Goal: Information Seeking & Learning: Learn about a topic

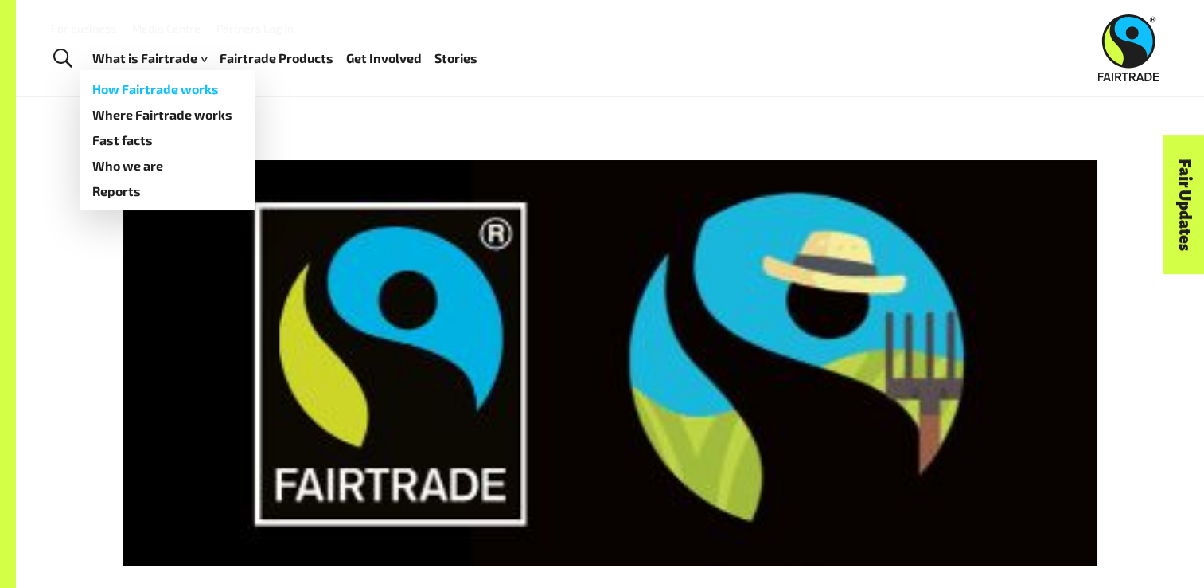
click at [200, 93] on link "How Fairtrade works" at bounding box center [167, 88] width 175 height 25
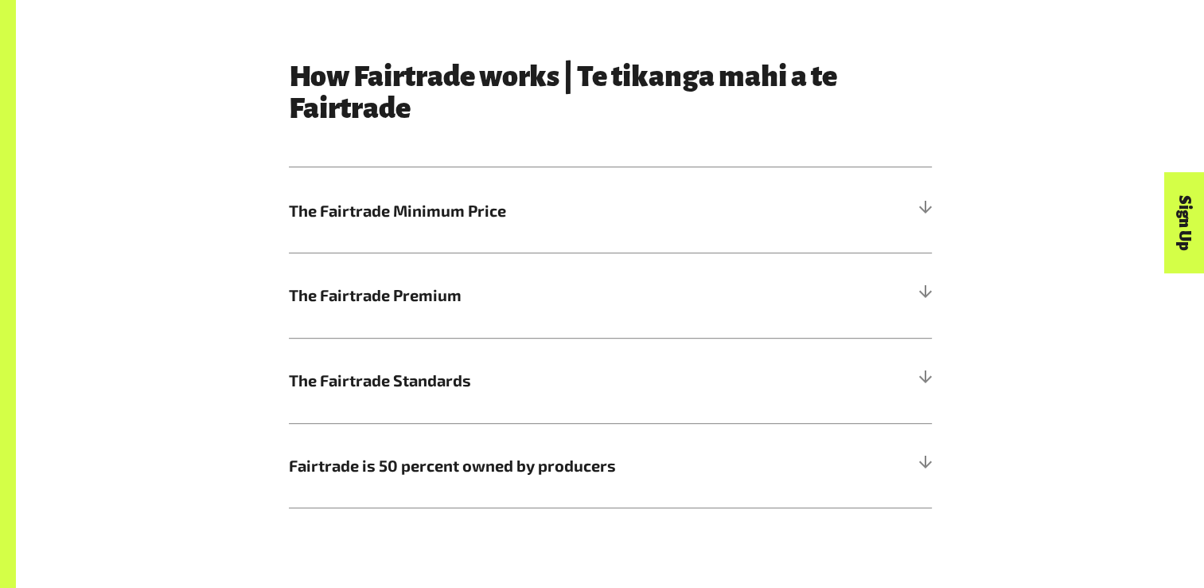
scroll to position [852, 0]
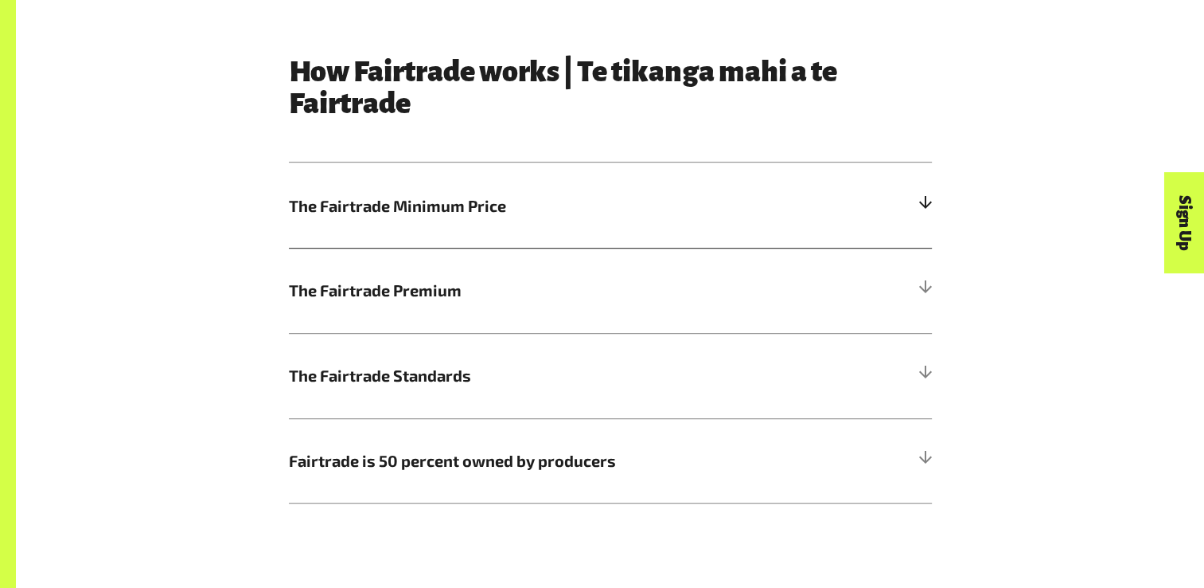
click at [888, 214] on h5 "The Fairtrade Minimum Price" at bounding box center [610, 204] width 643 height 85
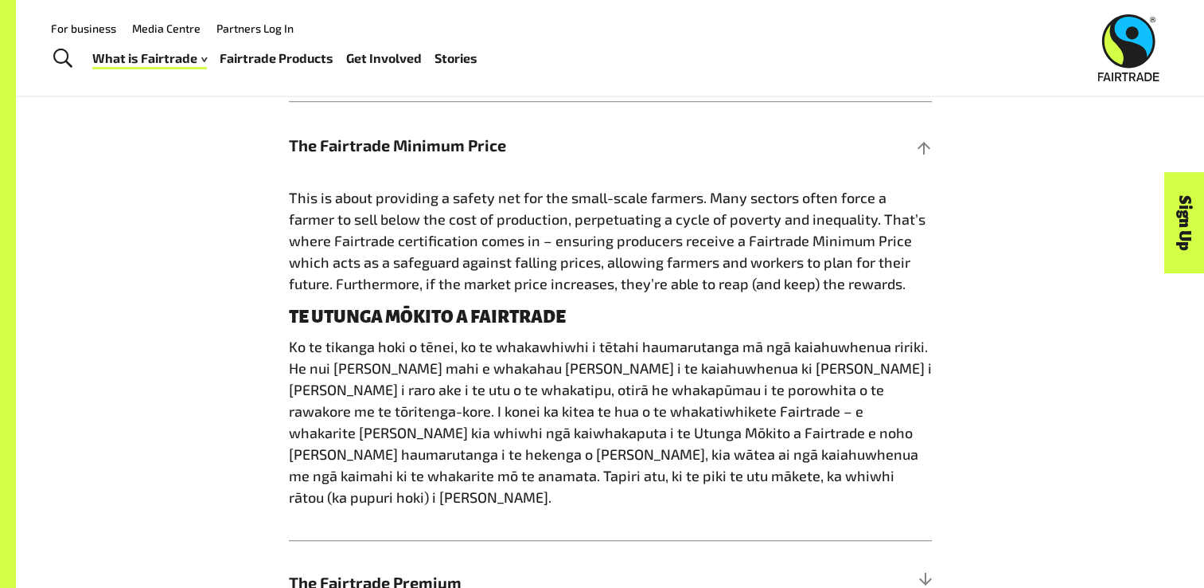
scroll to position [912, 0]
click at [847, 158] on h5 "The Fairtrade Minimum Price" at bounding box center [610, 145] width 643 height 85
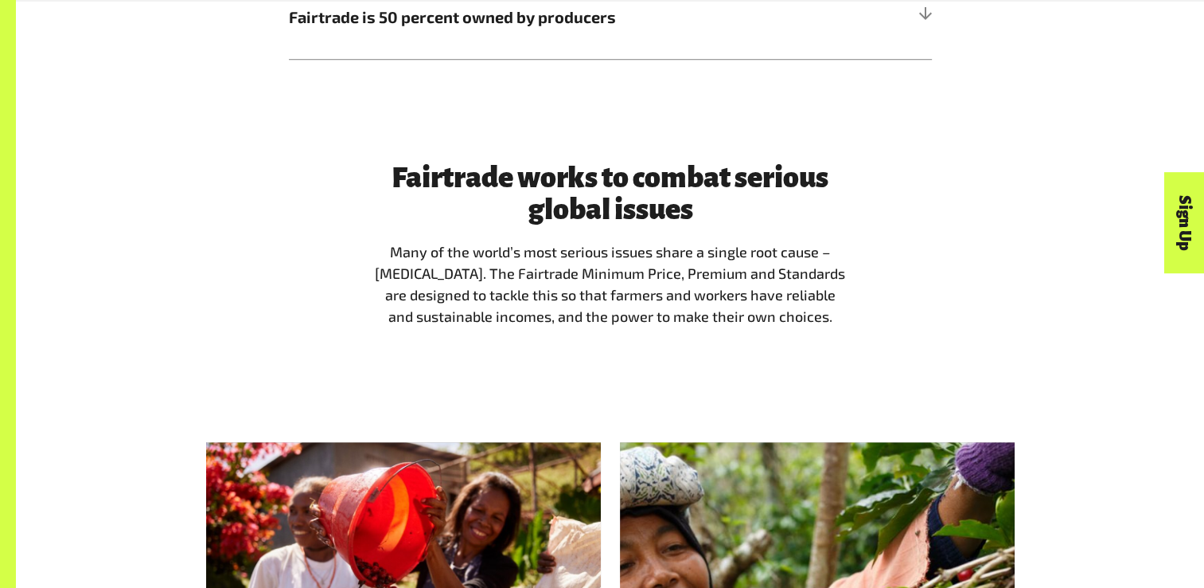
scroll to position [1308, 0]
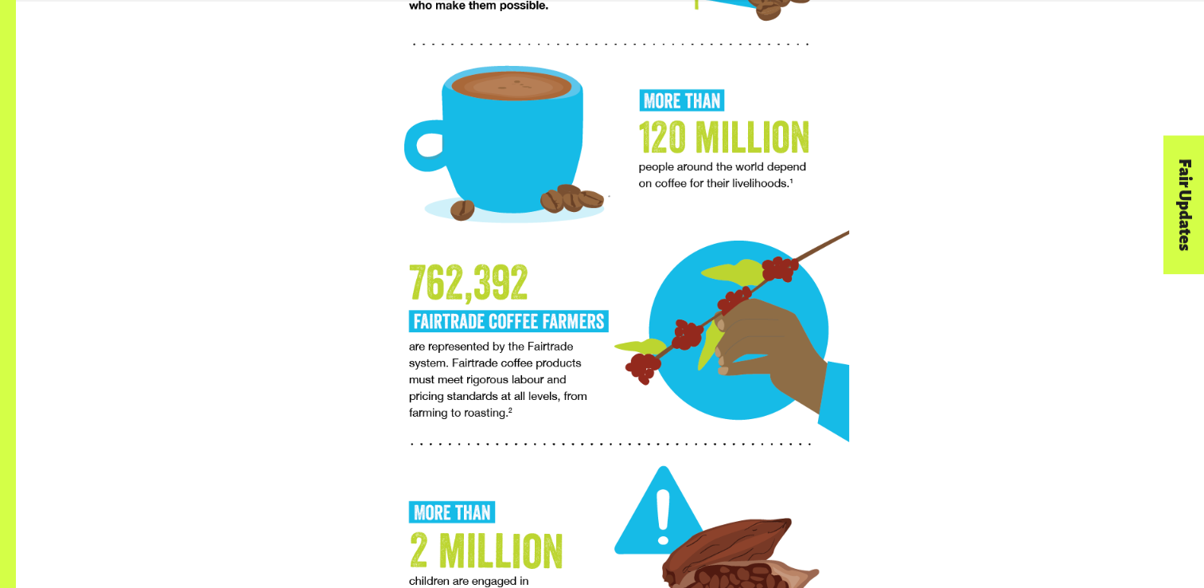
scroll to position [1352, 0]
